Goal: Task Accomplishment & Management: Manage account settings

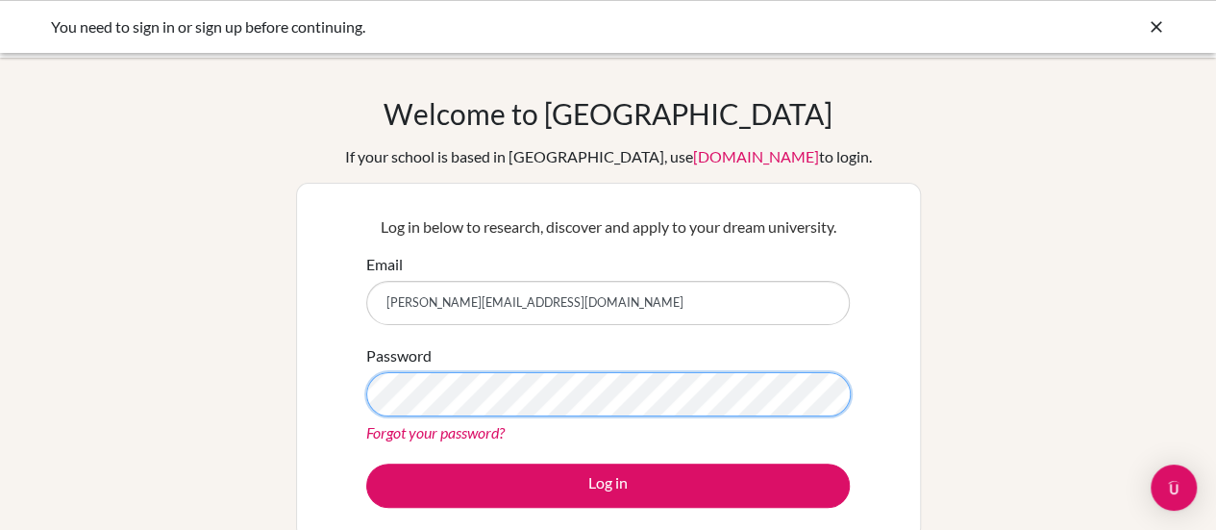
scroll to position [122, 0]
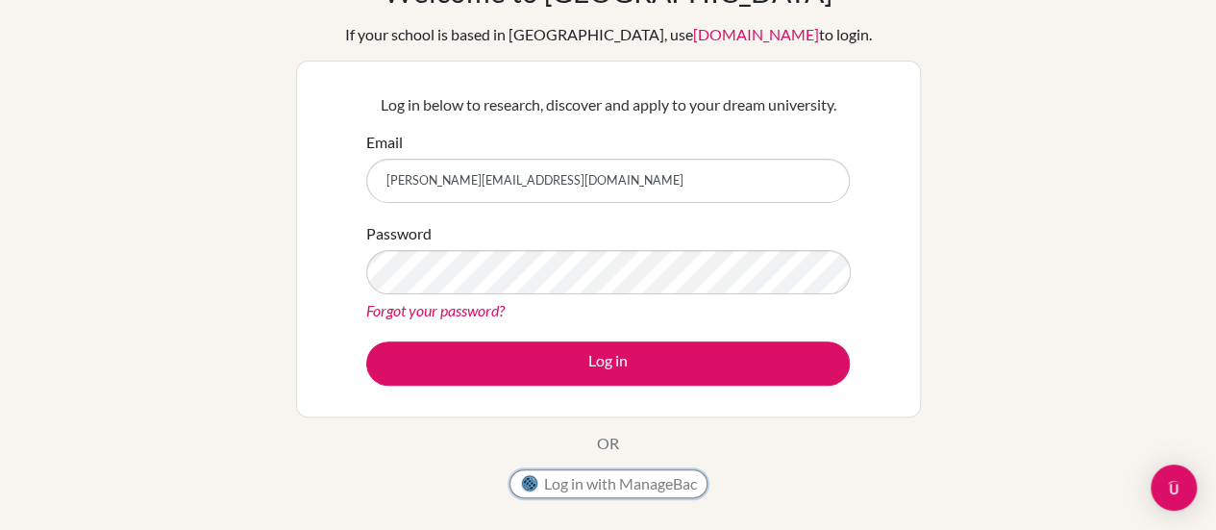
click at [628, 478] on button "Log in with ManageBac" at bounding box center [608, 483] width 198 height 29
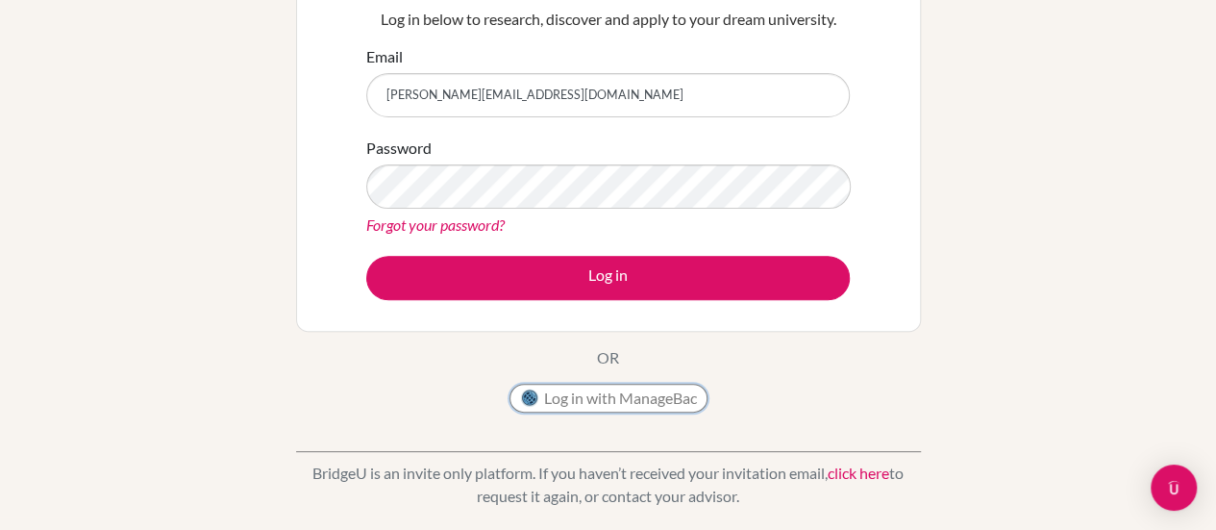
scroll to position [210, 0]
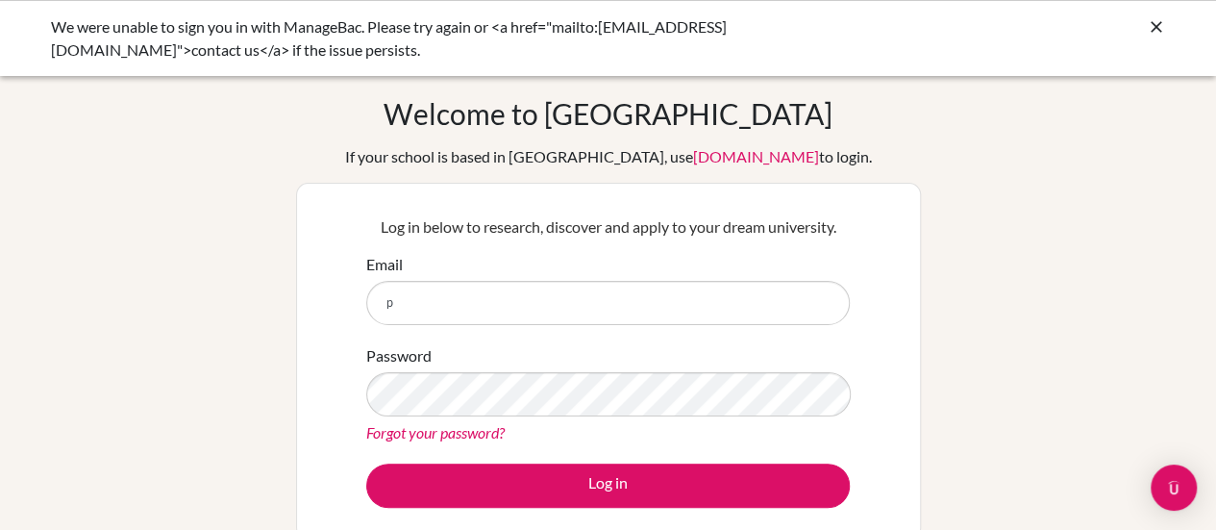
type input "[PERSON_NAME][EMAIL_ADDRESS][DOMAIN_NAME]"
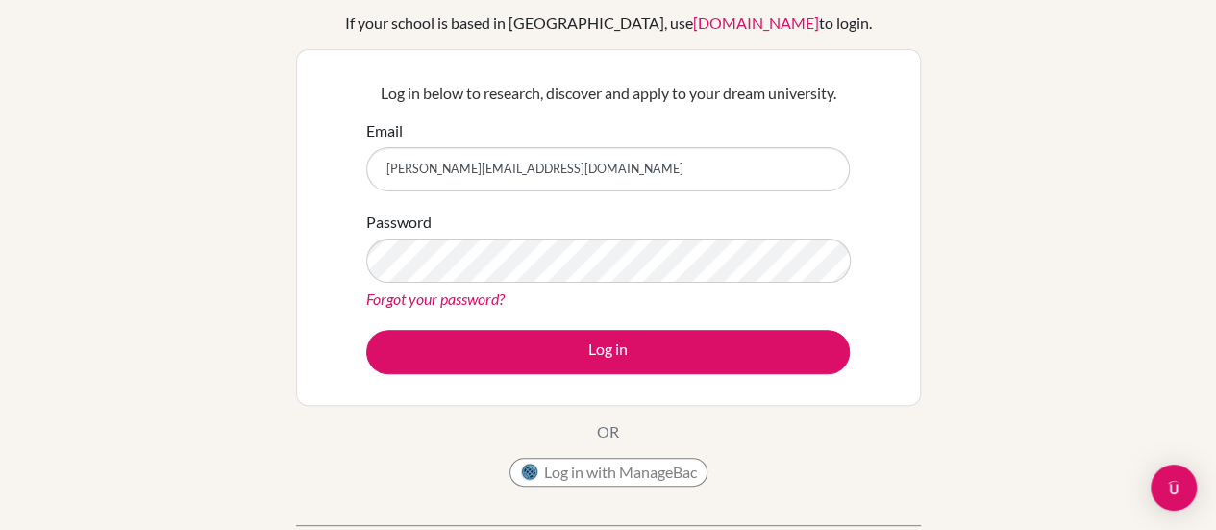
scroll to position [135, 0]
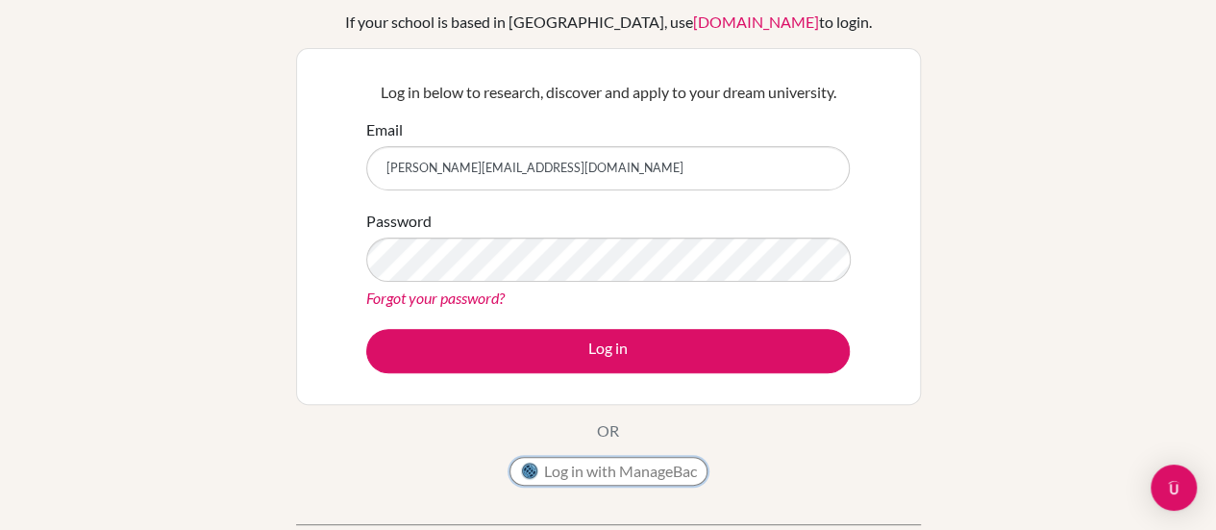
click at [629, 470] on button "Log in with ManageBac" at bounding box center [608, 471] width 198 height 29
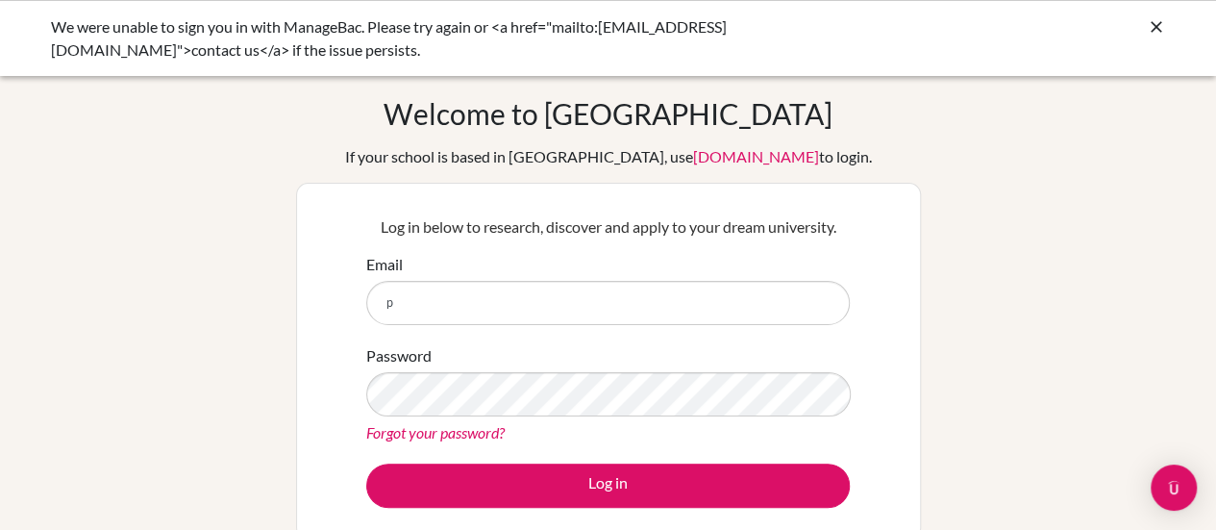
type input "[PERSON_NAME][EMAIL_ADDRESS][DOMAIN_NAME]"
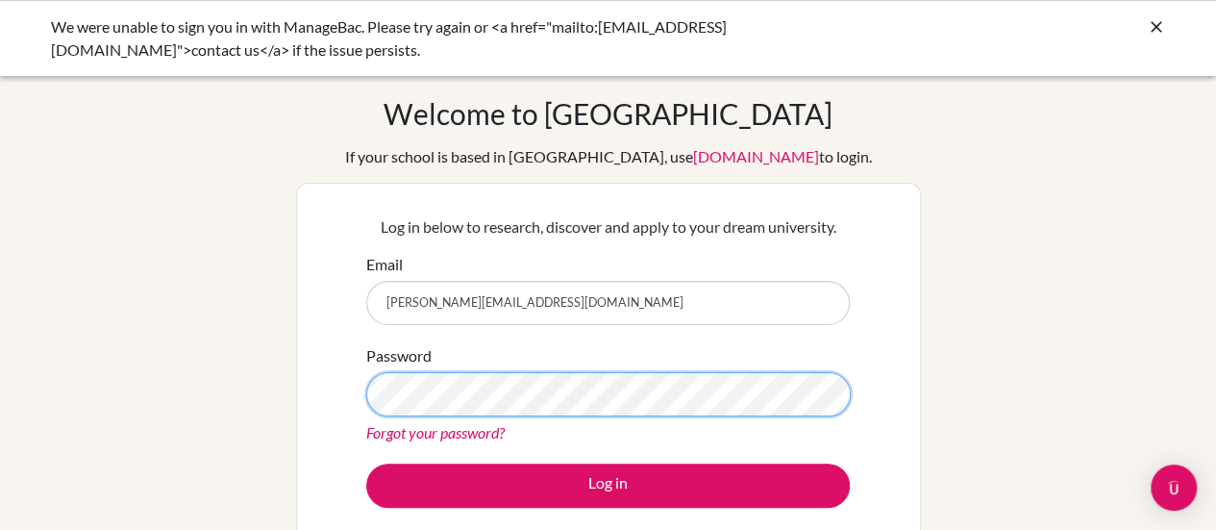
click at [366, 463] on button "Log in" at bounding box center [608, 485] width 484 height 44
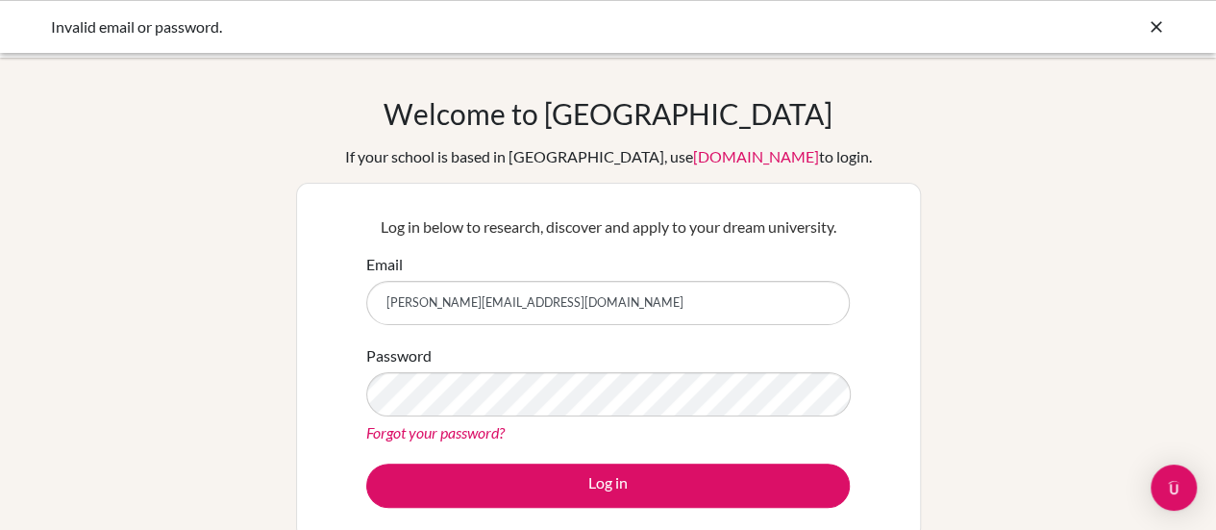
click at [486, 441] on div "Forgot your password?" at bounding box center [608, 432] width 484 height 23
click at [476, 435] on link "Forgot your password?" at bounding box center [435, 432] width 138 height 18
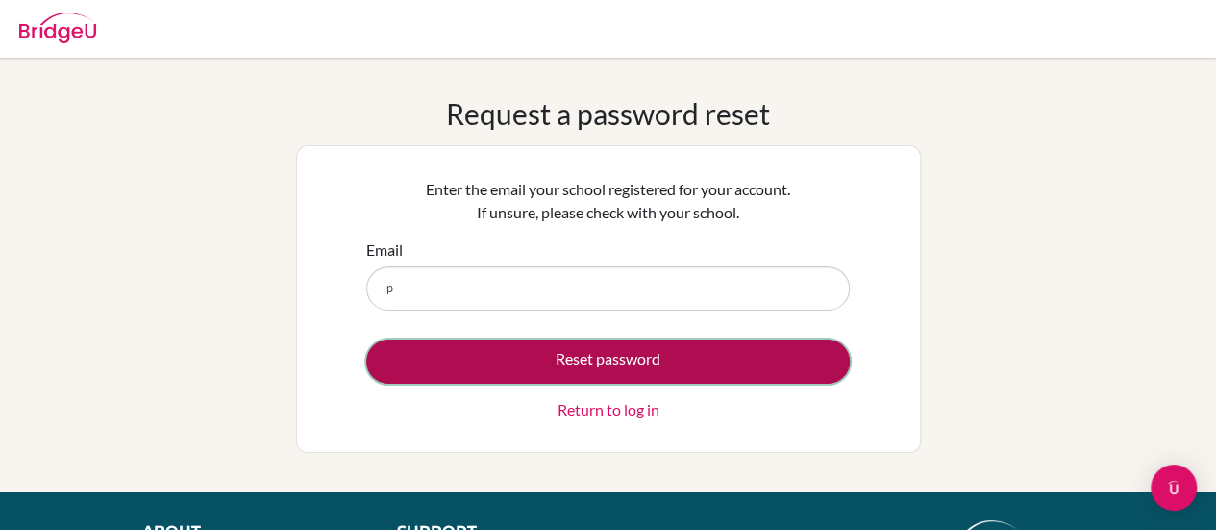
click at [486, 368] on button "Reset password" at bounding box center [608, 361] width 484 height 44
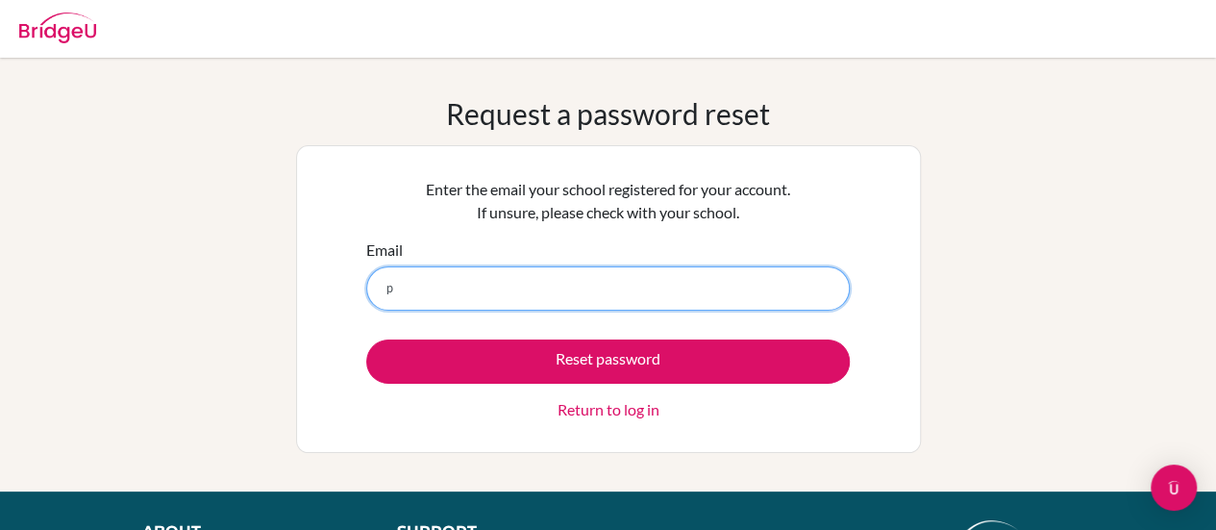
click at [471, 296] on input "p" at bounding box center [608, 288] width 484 height 44
type input "pranitha@manchesters.in"
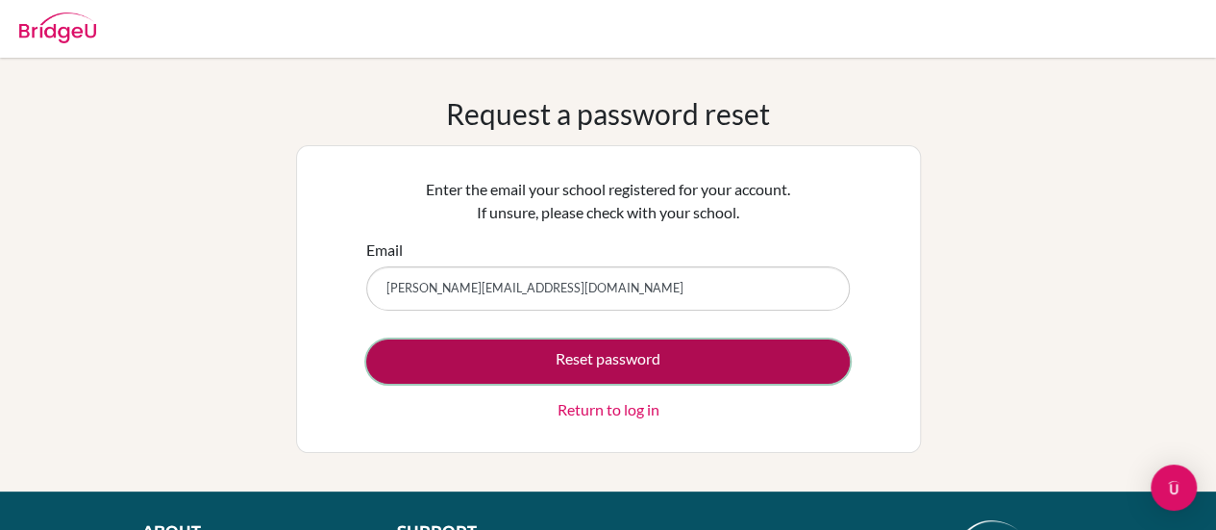
click at [523, 370] on button "Reset password" at bounding box center [608, 361] width 484 height 44
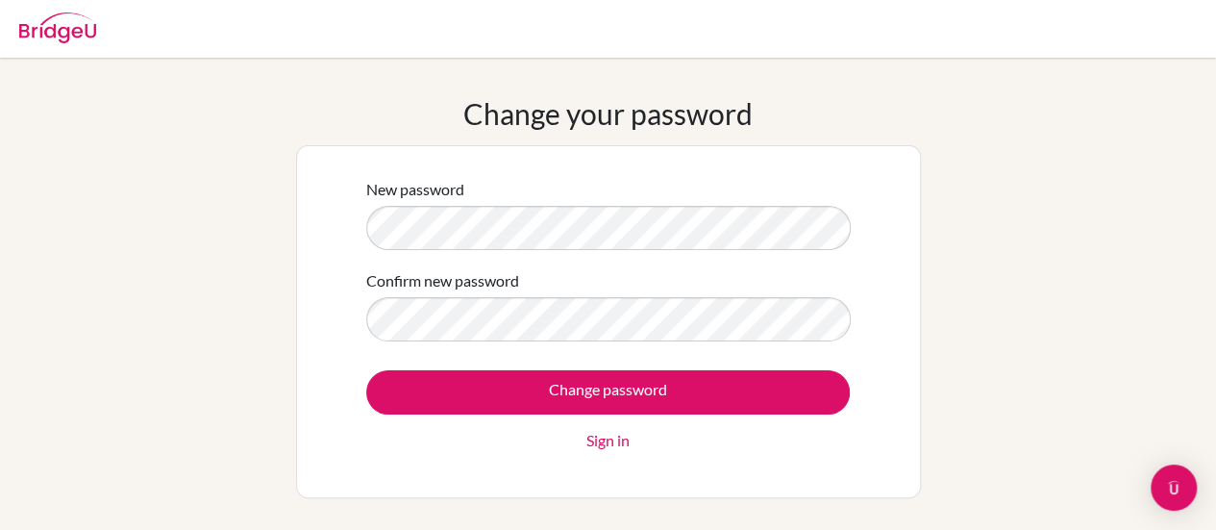
click at [366, 370] on input "Change password" at bounding box center [608, 392] width 484 height 44
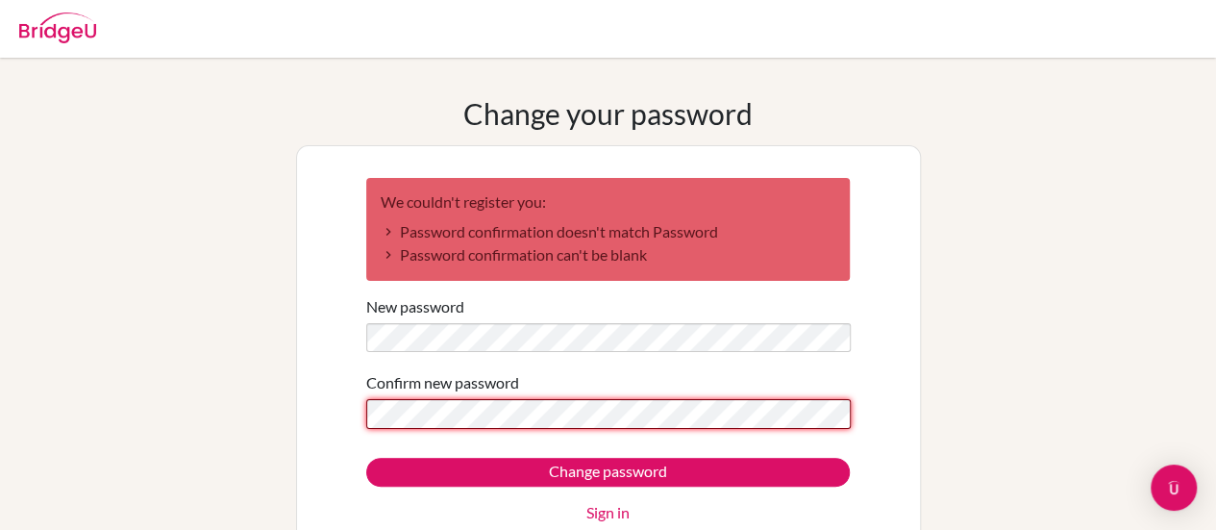
click at [366, 458] on input "Change password" at bounding box center [608, 472] width 484 height 29
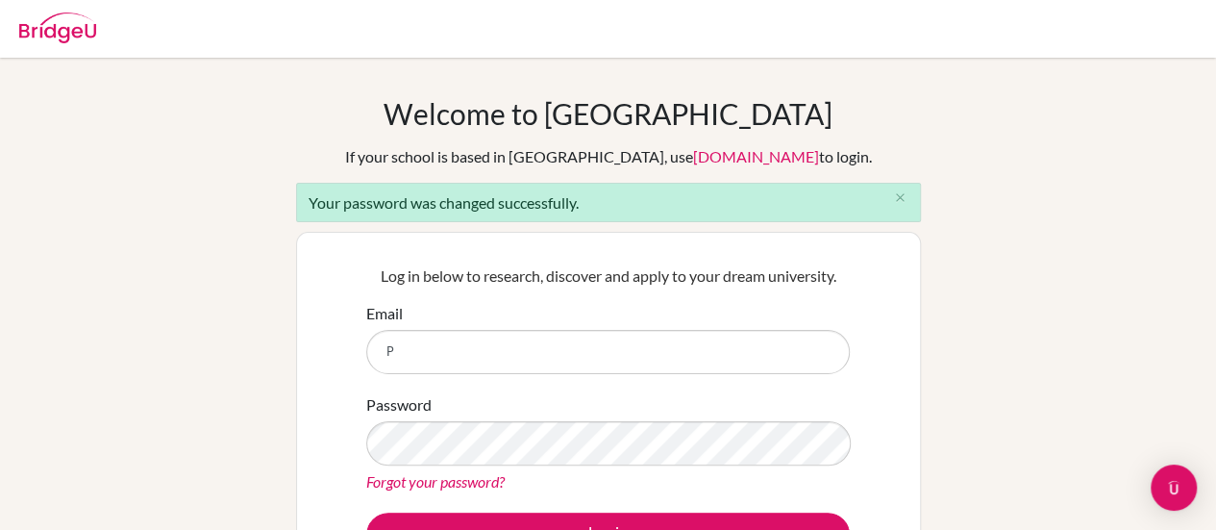
type input "[PERSON_NAME][EMAIL_ADDRESS][DOMAIN_NAME]"
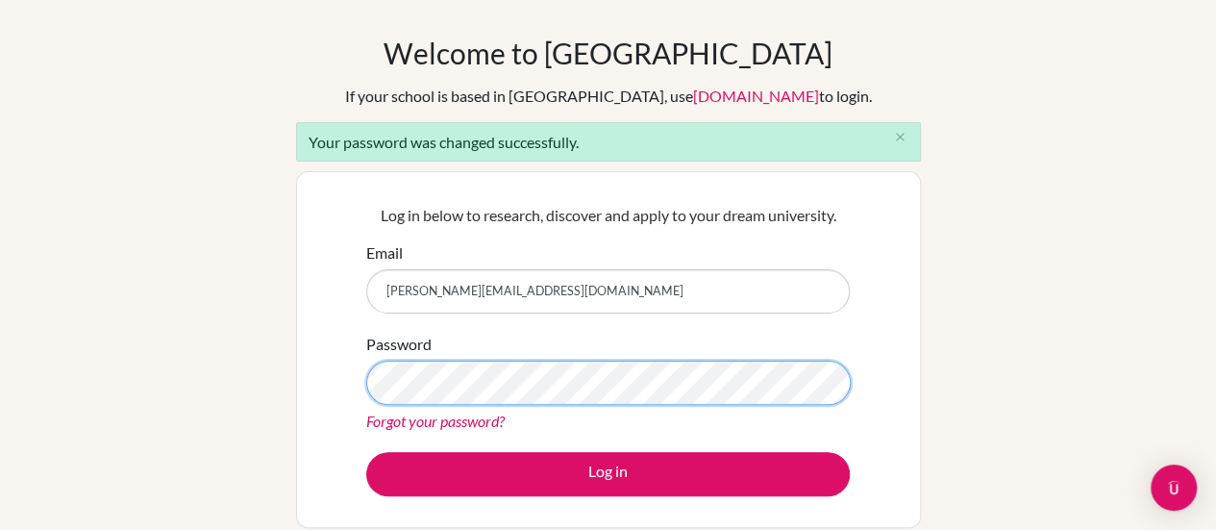
scroll to position [74, 0]
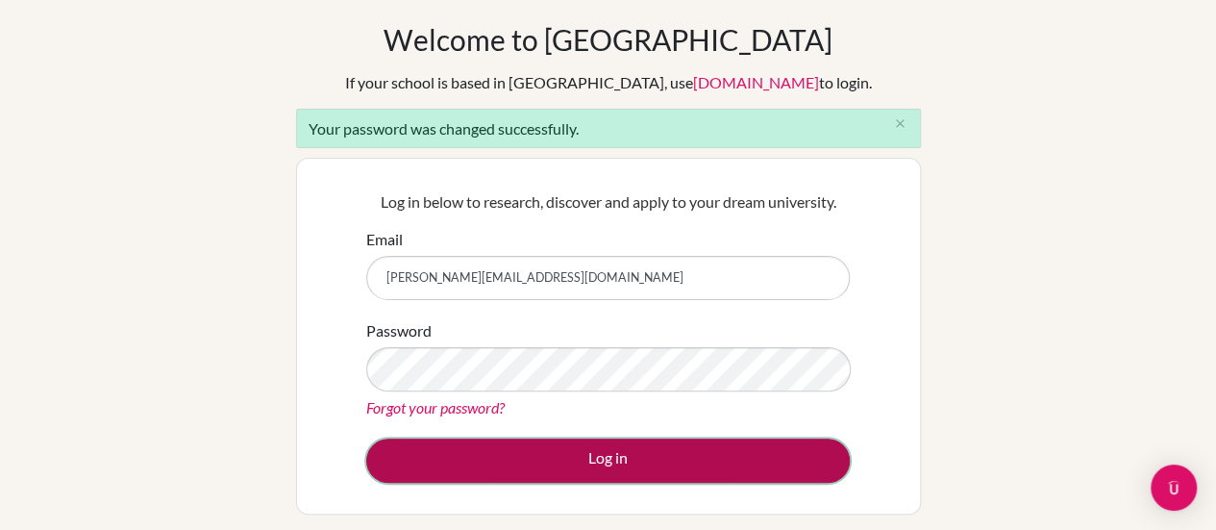
click at [583, 449] on button "Log in" at bounding box center [608, 460] width 484 height 44
